Goal: Task Accomplishment & Management: Use online tool/utility

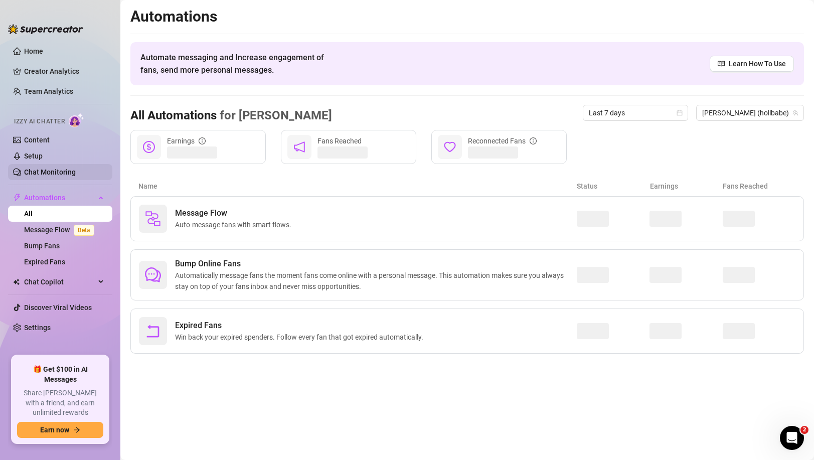
click at [52, 170] on link "Chat Monitoring" at bounding box center [50, 172] width 52 height 8
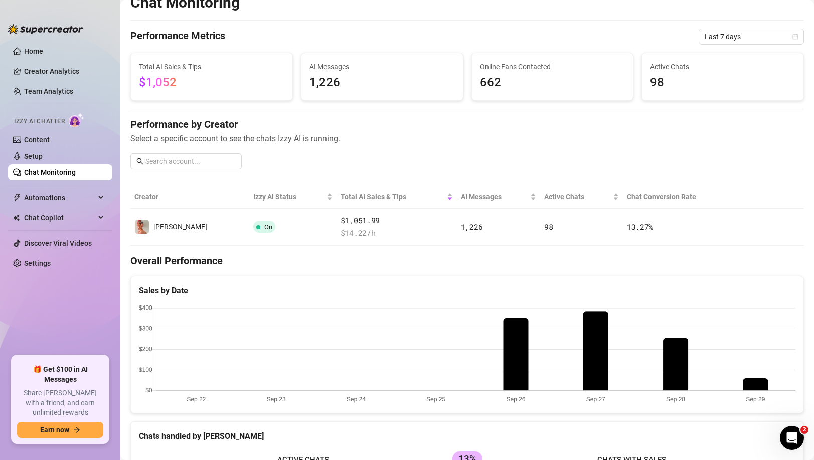
scroll to position [16, 0]
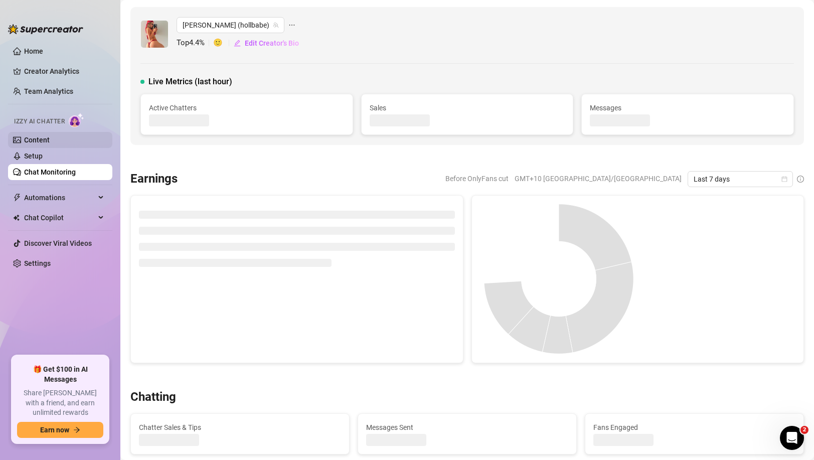
click at [44, 138] on link "Content" at bounding box center [37, 140] width 26 height 8
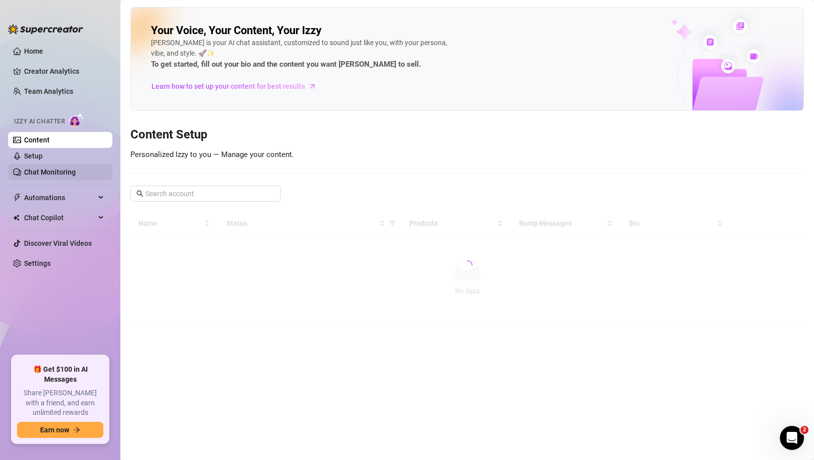
click at [50, 173] on link "Chat Monitoring" at bounding box center [50, 172] width 52 height 8
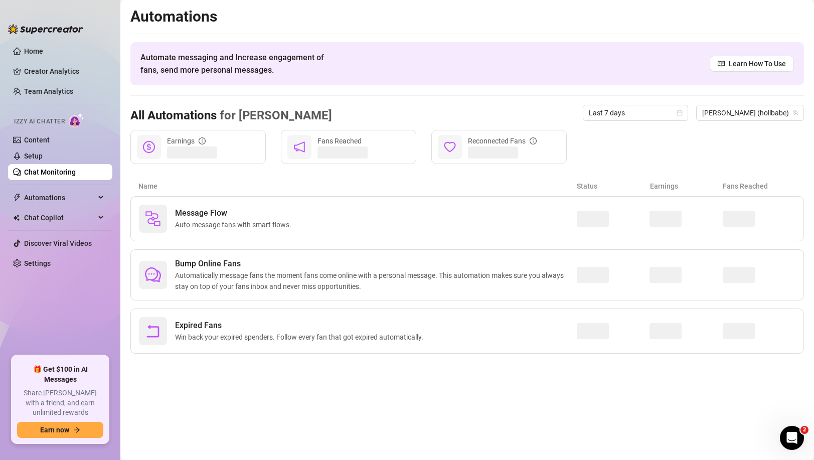
click at [65, 169] on link "Chat Monitoring" at bounding box center [50, 172] width 52 height 8
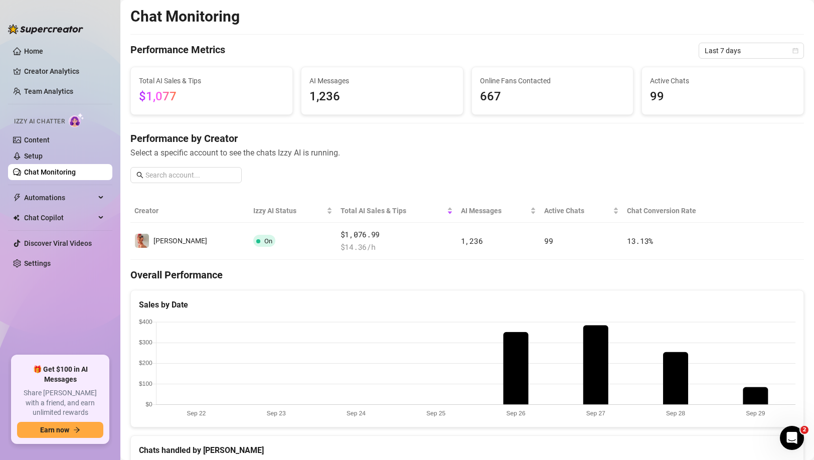
click at [297, 119] on div "Chat Monitoring Performance Metrics Last 7 days Total AI Sales & Tips $1,077 AI…" at bounding box center [466, 345] width 673 height 677
